Goal: Register for event/course

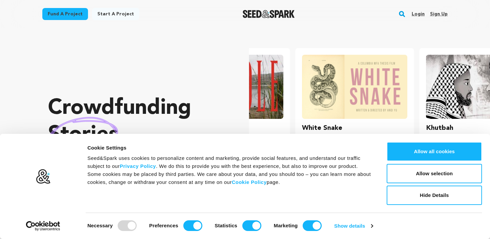
click at [438, 15] on link "Sign up" at bounding box center [439, 14] width 18 height 11
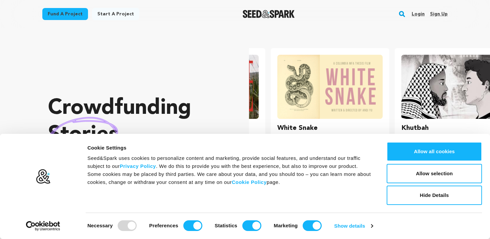
scroll to position [0, 126]
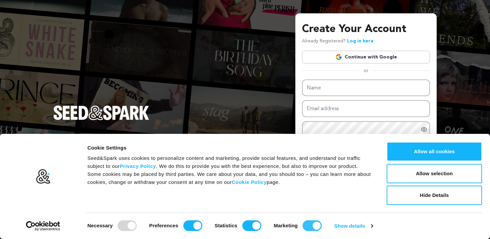
click at [317, 223] on input "Marketing" at bounding box center [312, 225] width 19 height 11
checkbox input "false"
click at [249, 227] on input "Statistics" at bounding box center [252, 225] width 19 height 11
checkbox input "false"
click at [185, 225] on input "Preferences" at bounding box center [192, 225] width 19 height 11
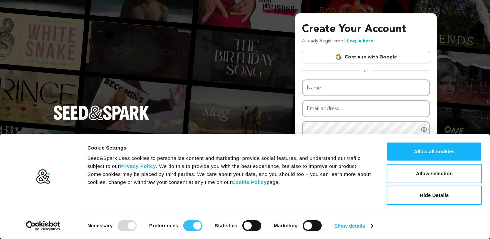
checkbox input "false"
click at [350, 225] on link "Show details" at bounding box center [354, 226] width 39 height 10
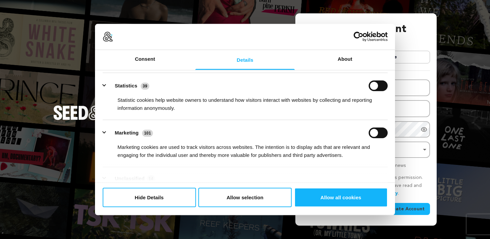
scroll to position [146, 0]
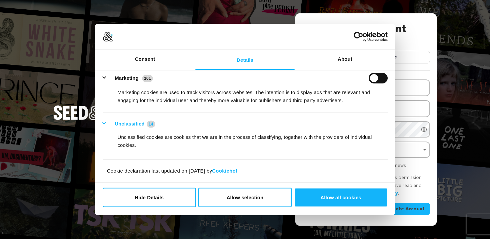
click at [107, 122] on button "Unclassified 14" at bounding box center [131, 124] width 57 height 8
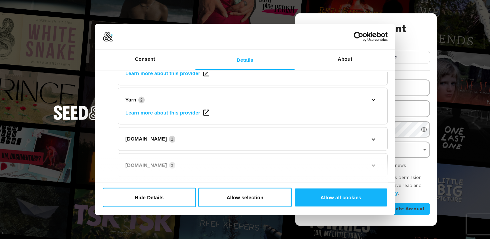
scroll to position [326, 0]
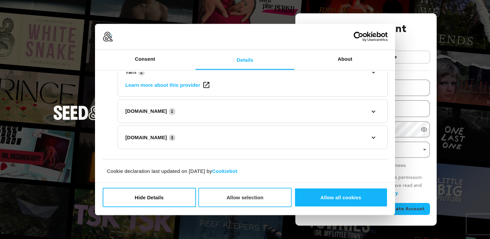
click at [252, 197] on button "Allow selection" at bounding box center [244, 197] width 93 height 19
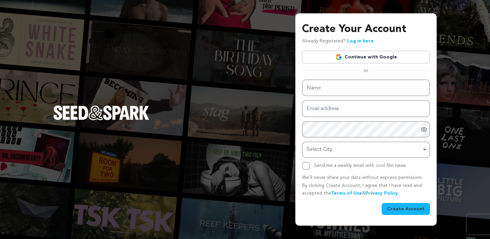
click at [346, 54] on link "Continue with Google" at bounding box center [366, 57] width 128 height 13
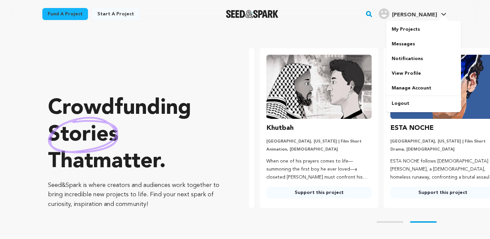
scroll to position [0, 129]
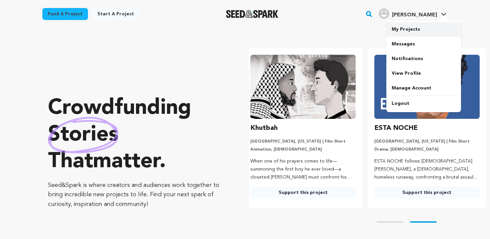
click at [421, 34] on link "My Projects" at bounding box center [424, 29] width 75 height 15
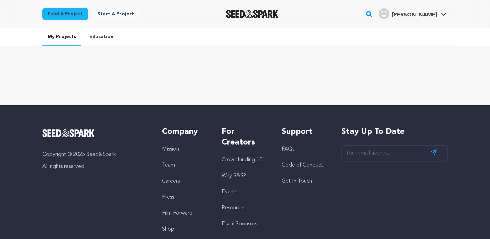
click at [91, 35] on link "Education" at bounding box center [101, 36] width 35 height 17
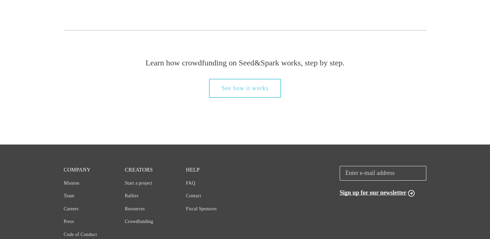
scroll to position [732, 0]
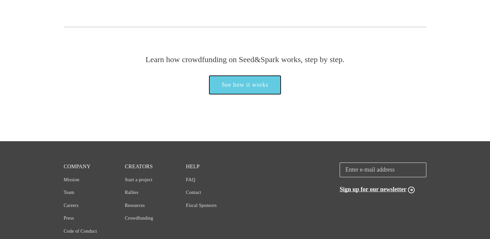
click at [225, 86] on link "See how it works" at bounding box center [245, 84] width 72 height 19
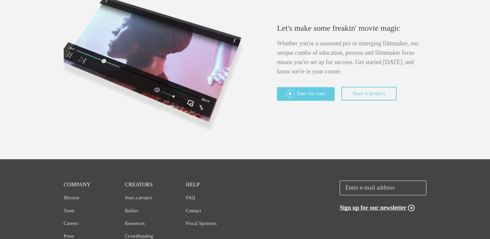
scroll to position [374, 0]
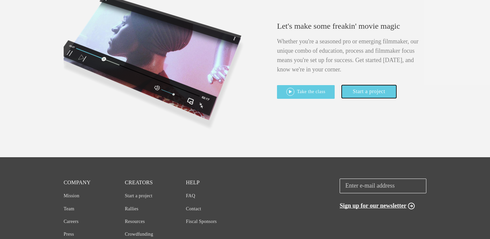
click at [366, 92] on link "Start a project" at bounding box center [369, 92] width 55 height 14
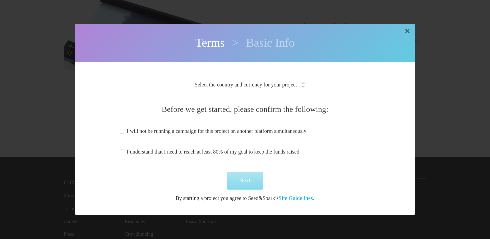
click at [247, 84] on select "Select the country and currency for your project United States (USD) Canada (CA…" at bounding box center [245, 84] width 126 height 13
select select "United States"
click at [182, 78] on select "Select the country and currency for your project United States (USD) Canada (CA…" at bounding box center [245, 84] width 126 height 13
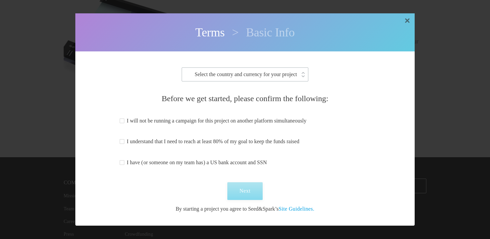
click at [290, 76] on select "Select the country and currency for your project United States (USD) Canada (CA…" at bounding box center [245, 74] width 126 height 13
click at [121, 120] on span at bounding box center [121, 120] width 5 height 5
click at [0, 0] on input "I will not be running a campaign for this project on another platform simultane…" at bounding box center [0, 0] width 0 height 0
click at [120, 141] on span at bounding box center [121, 141] width 5 height 5
click at [0, 0] on input "I understand that I need to reach at least 80% of my goal to keep the funds rai…" at bounding box center [0, 0] width 0 height 0
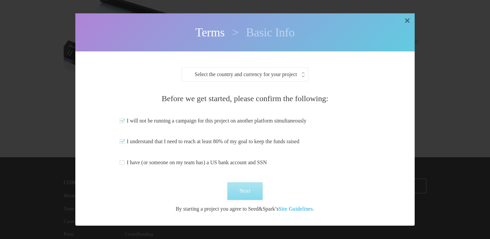
click at [120, 163] on span at bounding box center [121, 162] width 5 height 5
click at [0, 0] on input "I have ( or someone on my team has ) a US bank account and SSN" at bounding box center [0, 0] width 0 height 0
click at [248, 188] on button "Next" at bounding box center [245, 191] width 35 height 18
select select "7413"
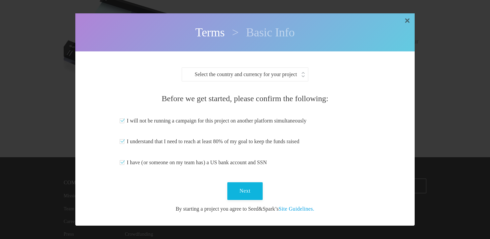
select select "7413"
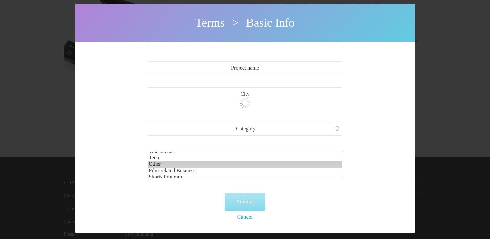
scroll to position [6, 0]
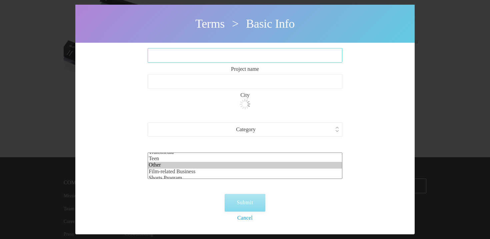
click at [184, 59] on input "Project name" at bounding box center [245, 55] width 195 height 15
type input "With A Whisper"
click at [229, 83] on input "City" at bounding box center [245, 81] width 195 height 15
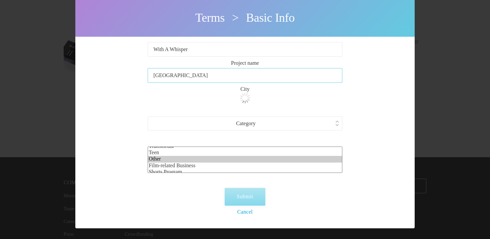
scroll to position [1, 0]
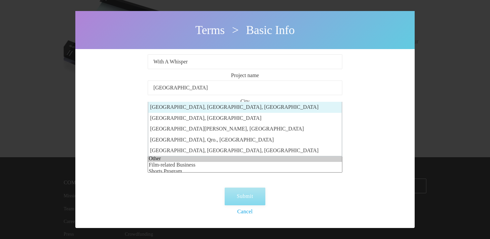
click at [175, 106] on span "Los Angeles, CA, USA" at bounding box center [234, 107] width 168 height 6
click at [175, 95] on input "Los Angeles" at bounding box center [245, 87] width 195 height 15
type input "Los Angeles, CA, USA"
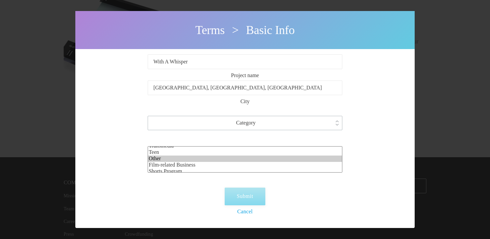
click at [174, 120] on select "Category Film Feature Film Short Series VR Experience Film Festival Company Mus…" at bounding box center [245, 122] width 194 height 13
select select "383"
click at [148, 116] on select "Category Film Feature Film Short Series VR Experience Film Festival Company Mus…" at bounding box center [245, 122] width 194 height 13
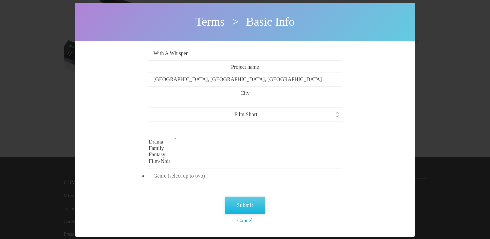
scroll to position [43, 0]
select select "8"
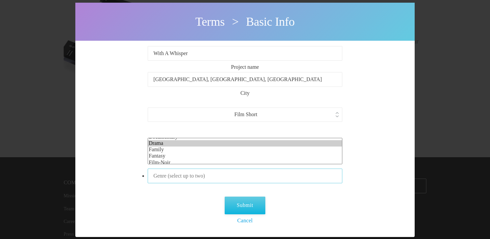
click at [173, 146] on option "Drama" at bounding box center [245, 143] width 194 height 6
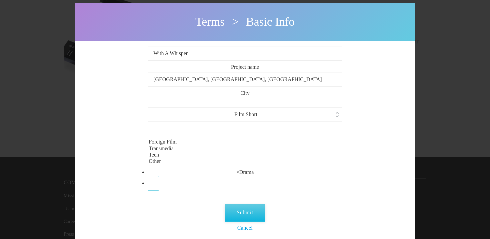
scroll to position [0, 0]
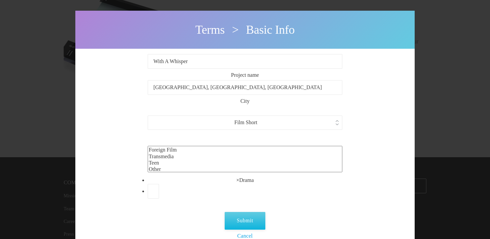
click at [444, 32] on div "Terms > Basic Info With A Whisper Project name Los Angeles, CA, USA City Los An…" at bounding box center [245, 131] width 485 height 263
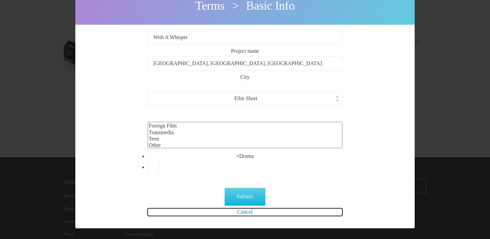
click at [244, 210] on link "Cancel" at bounding box center [245, 211] width 195 height 7
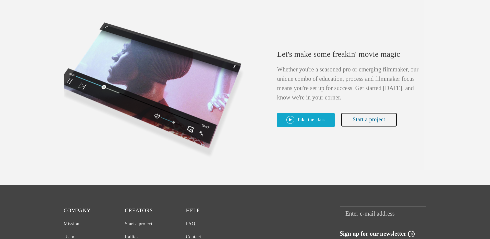
scroll to position [344, 0]
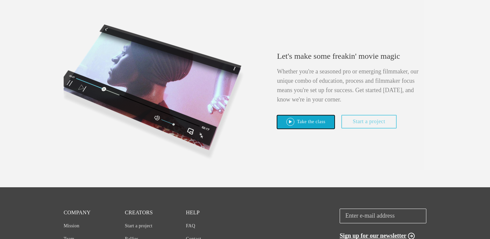
click at [307, 126] on link "Take the class" at bounding box center [306, 122] width 58 height 14
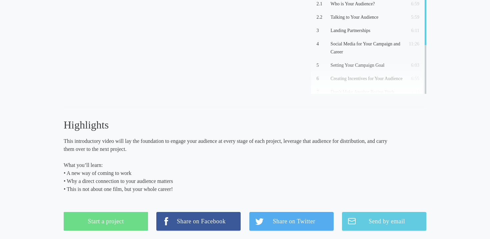
scroll to position [76, 0]
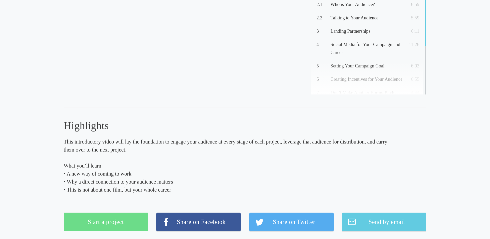
click at [43, 106] on div "Crowdfunding to Build Independence: Introduction (4:46) 12 Videos Total time: 1…" at bounding box center [245, 93] width 490 height 289
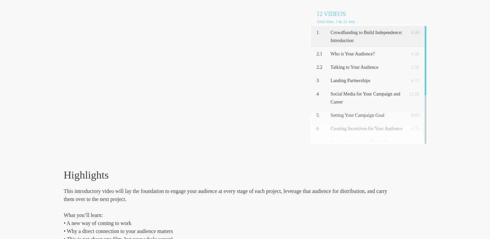
scroll to position [25, 0]
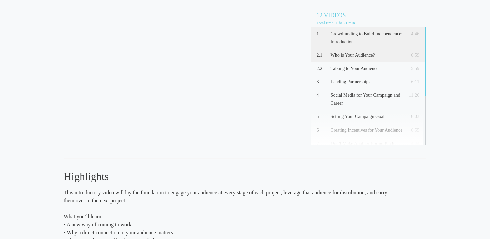
click at [358, 55] on p "Who is Your Audience?" at bounding box center [367, 55] width 72 height 8
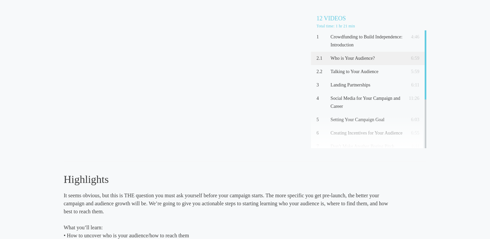
scroll to position [19, 0]
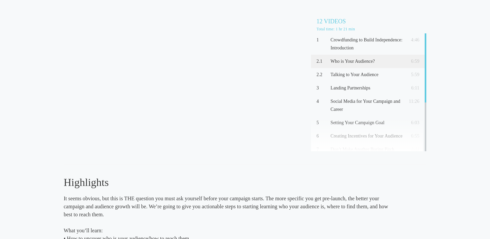
click at [46, 87] on div "Who is Your Audience? (6:59) 12 Videos Total time: 1 hr 21 min 1 Crowdfunding t…" at bounding box center [245, 154] width 490 height 297
click at [331, 75] on p "Talking to Your Audience" at bounding box center [367, 75] width 72 height 8
